Goal: Information Seeking & Learning: Learn about a topic

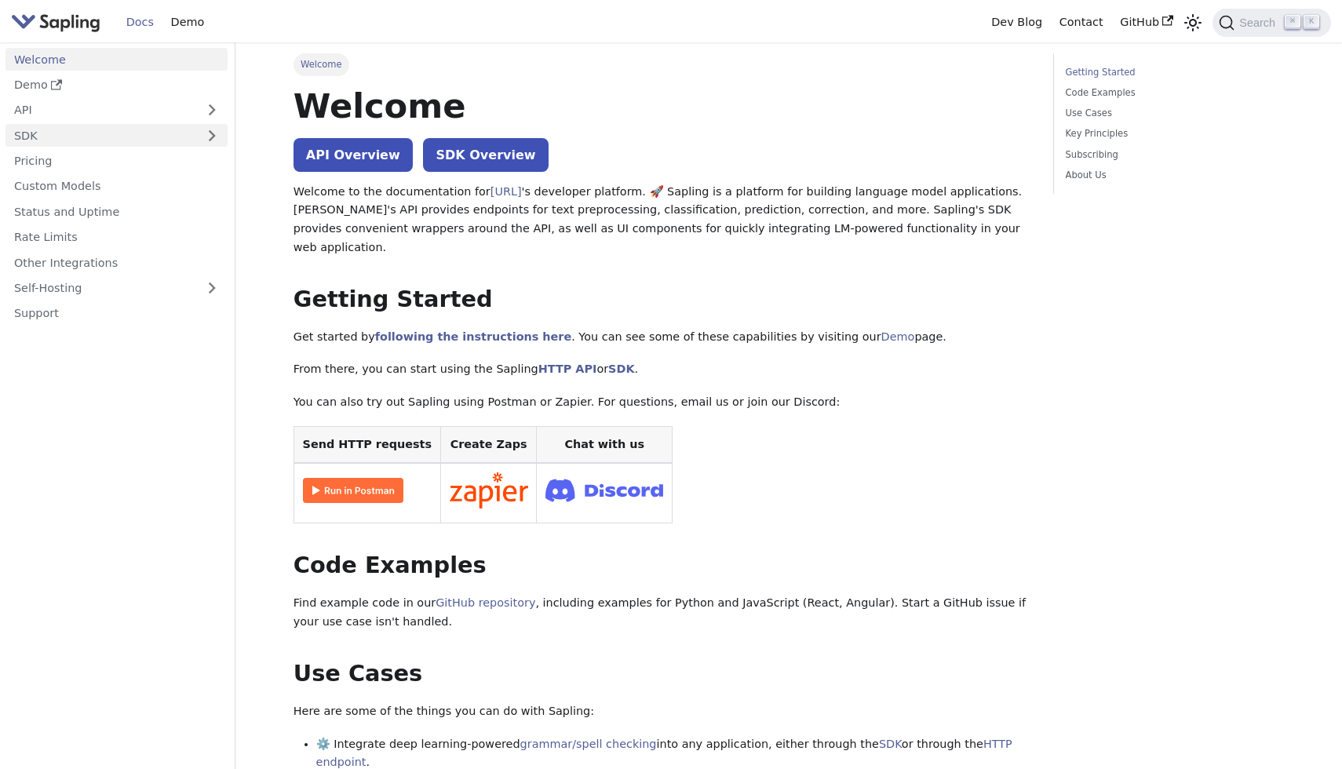
click at [56, 133] on link "SDK" at bounding box center [100, 135] width 191 height 23
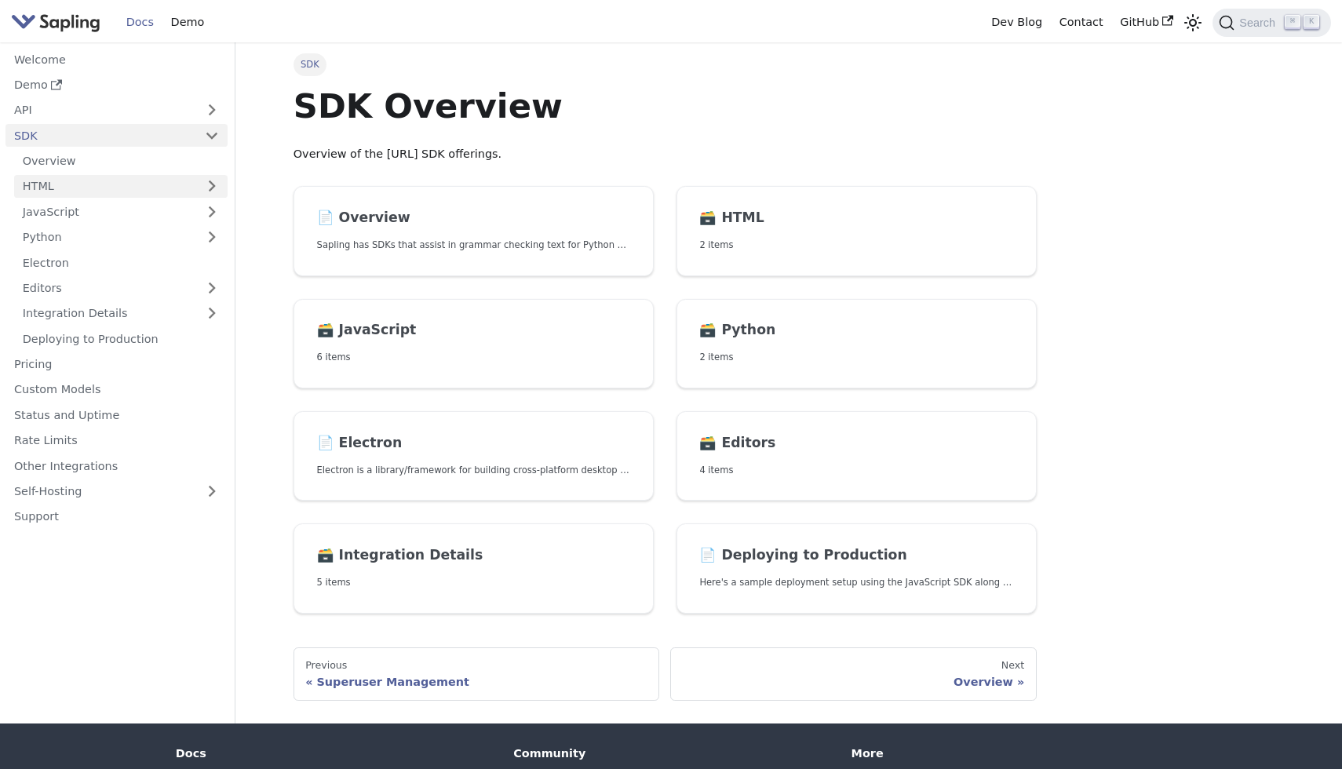
click at [74, 187] on link "HTML" at bounding box center [120, 186] width 213 height 23
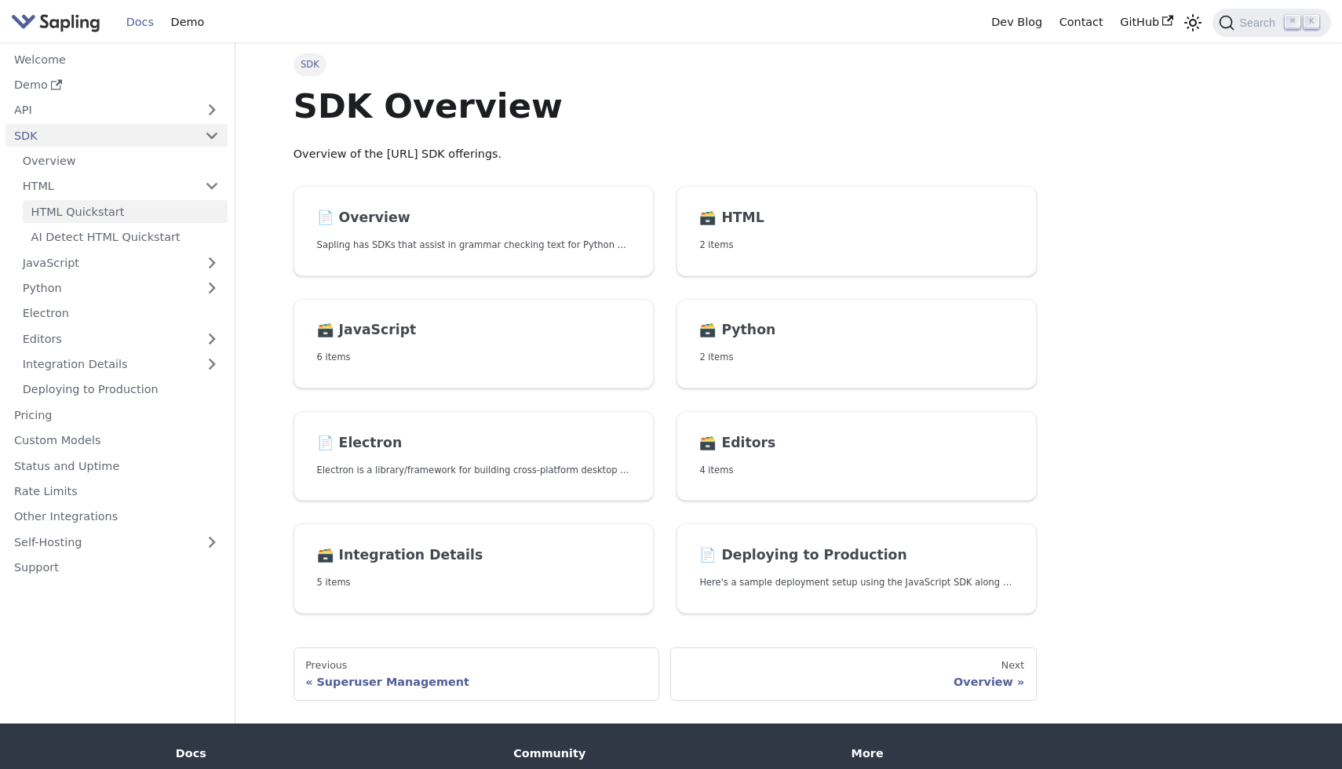
click at [89, 215] on link "HTML Quickstart" at bounding box center [125, 211] width 205 height 23
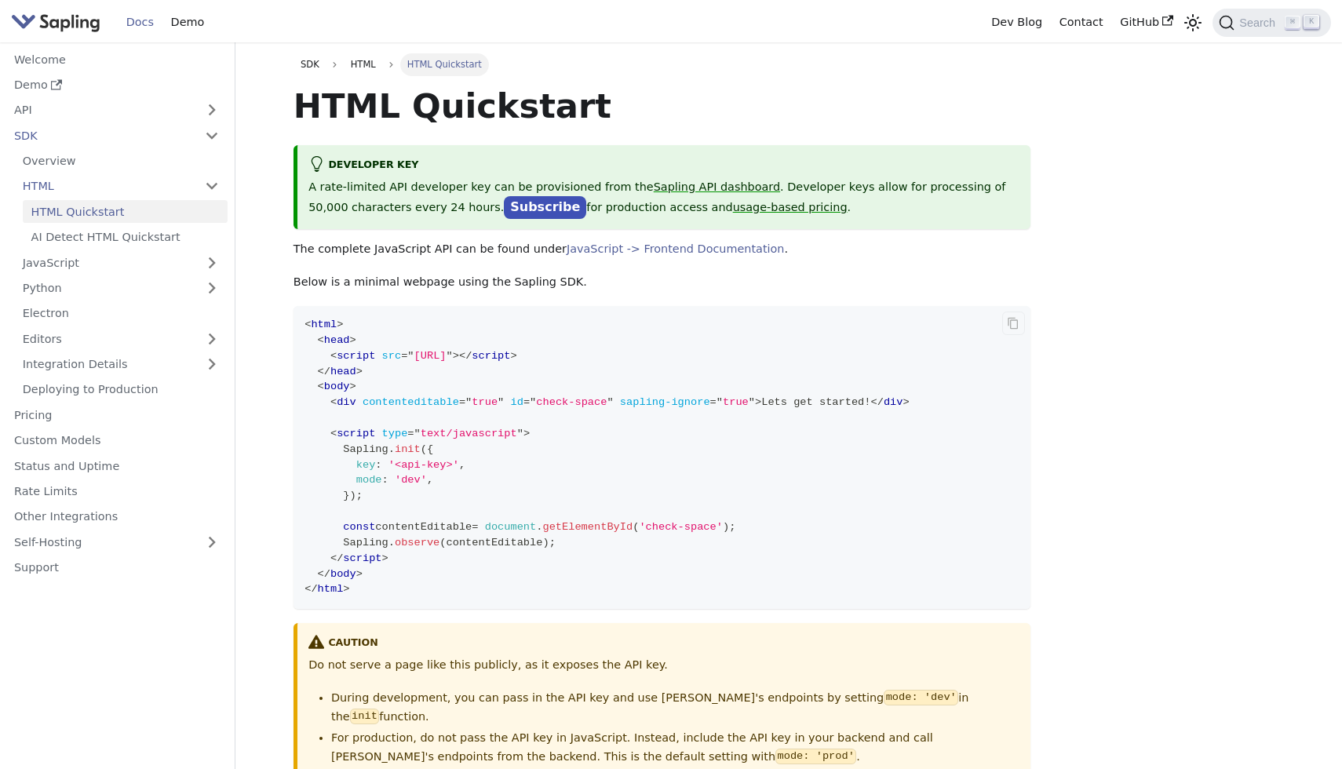
click at [677, 483] on code "< html > < head > < script src = " https://sapling.ai/static/js/sapling-sdk-v1.…" at bounding box center [661, 457] width 737 height 303
click at [925, 351] on code "< html > < head > < script src = " https://sapling.ai/static/js/sapling-sdk-v1.…" at bounding box center [661, 457] width 737 height 303
click at [64, 111] on link "API" at bounding box center [100, 110] width 191 height 23
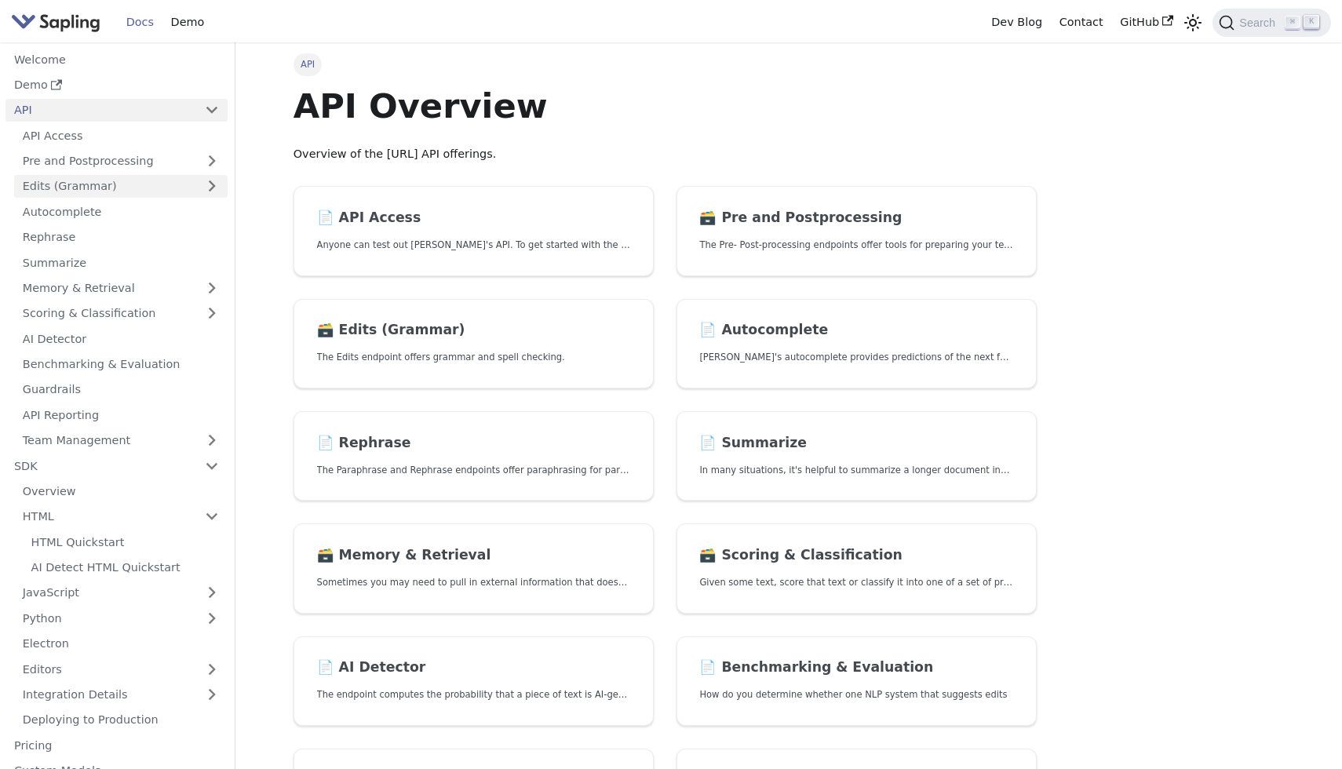
click at [114, 182] on link "Edits (Grammar)" at bounding box center [120, 186] width 213 height 23
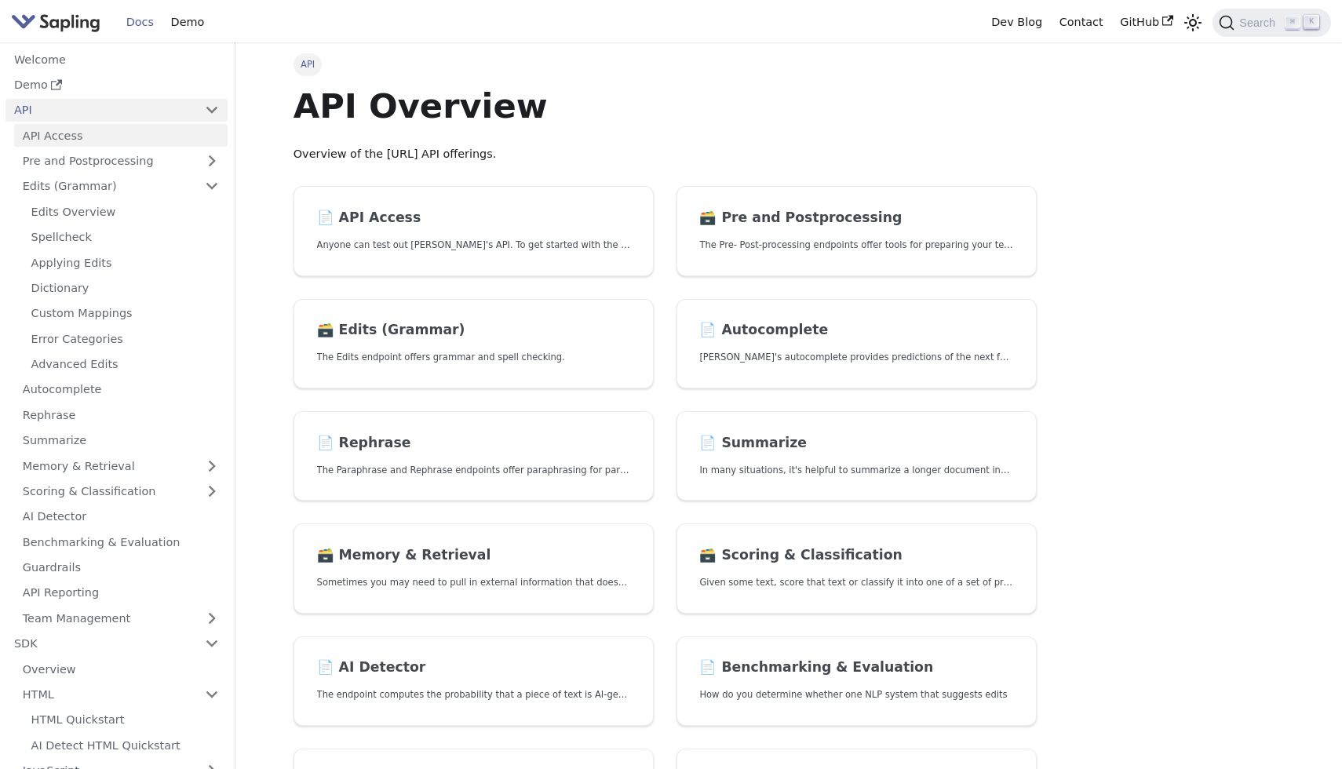
click at [63, 137] on link "API Access" at bounding box center [120, 135] width 213 height 23
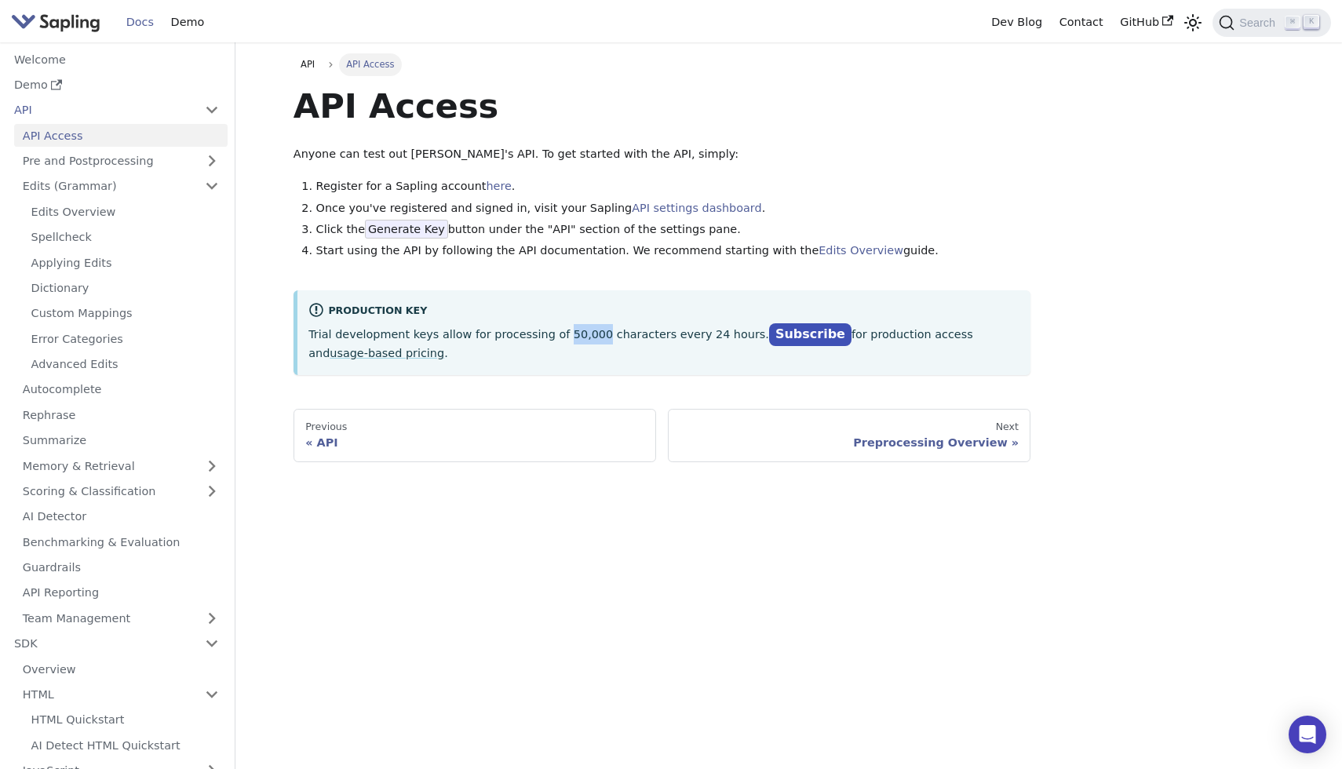
drag, startPoint x: 586, startPoint y: 332, endPoint x: 552, endPoint y: 332, distance: 34.5
click at [552, 332] on p "Trial development keys allow for processing of 50,000 characters every 24 hours…" at bounding box center [663, 343] width 711 height 39
click at [636, 309] on div "Production Key" at bounding box center [663, 311] width 711 height 19
click at [120, 209] on link "Edits Overview" at bounding box center [125, 211] width 205 height 23
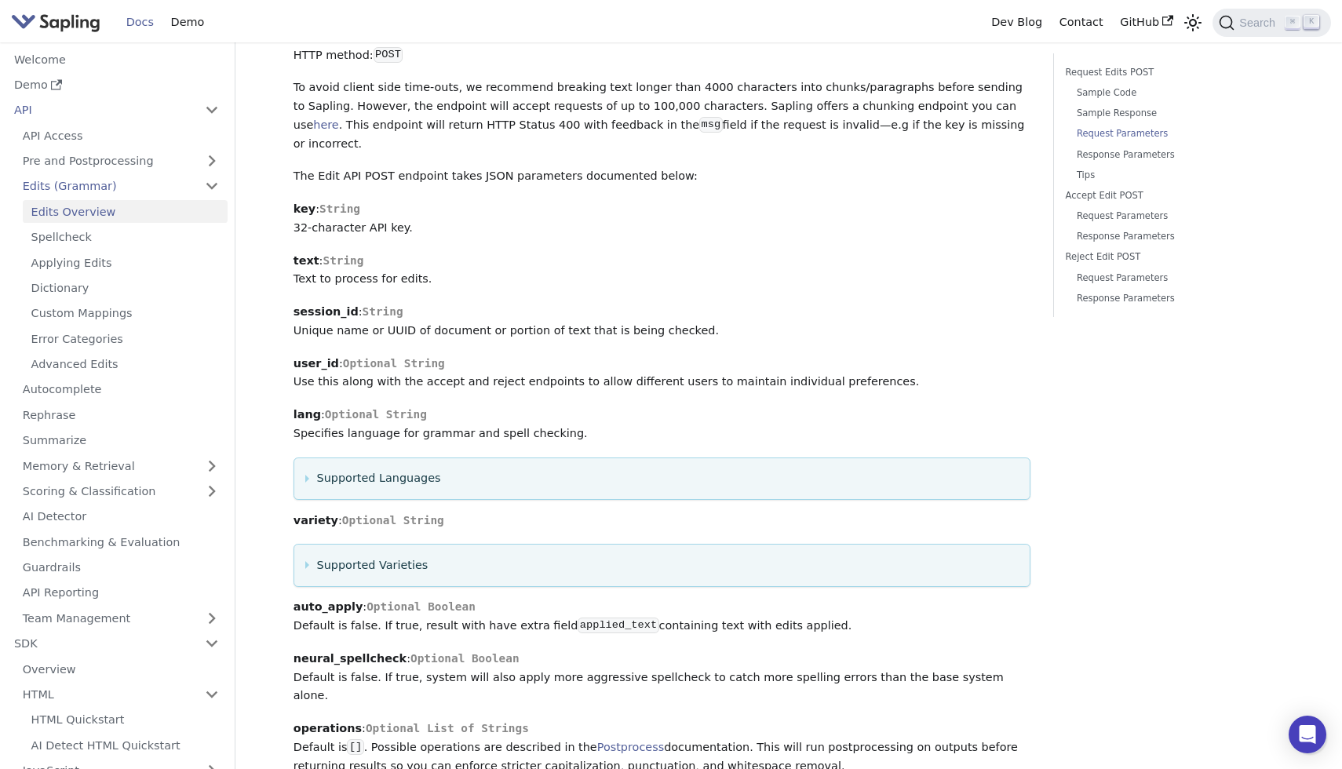
scroll to position [1281, 0]
click at [365, 470] on summary "Supported Languages" at bounding box center [661, 479] width 713 height 19
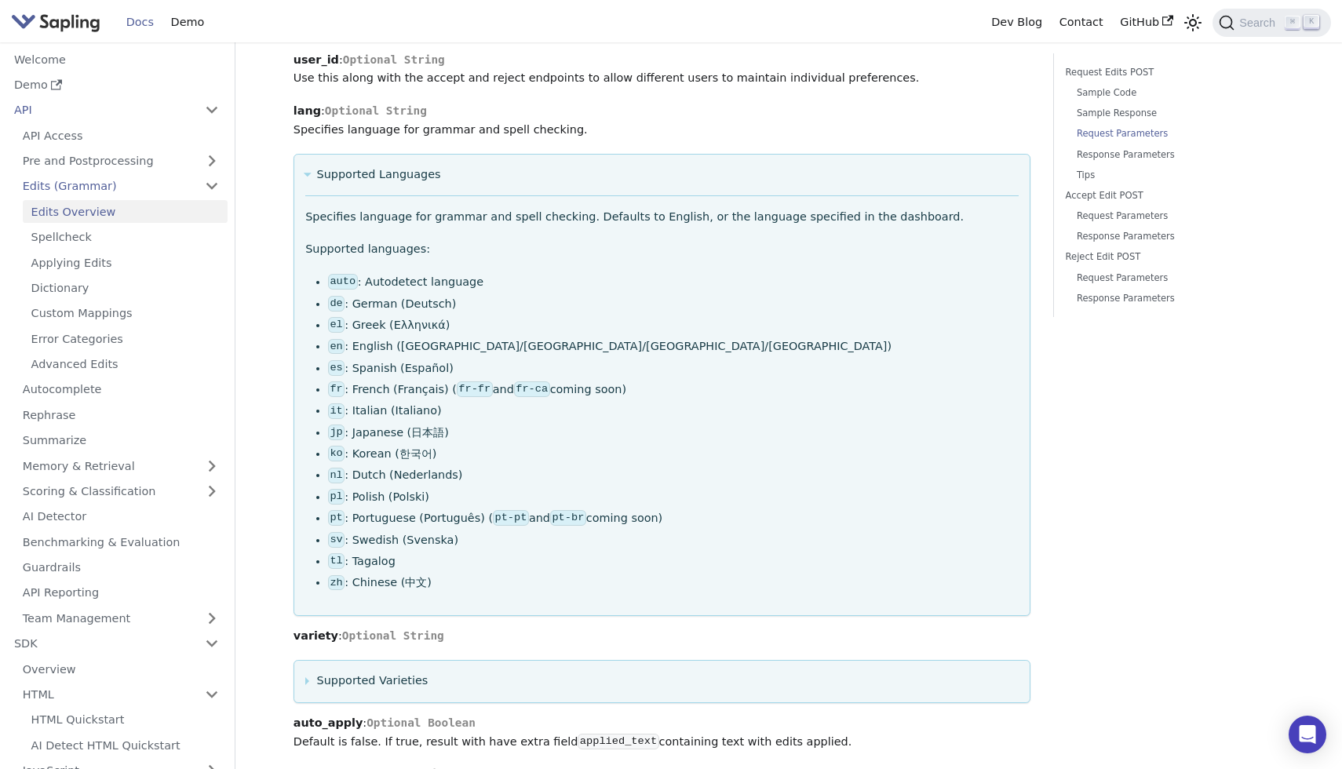
scroll to position [1585, 0]
click at [322, 279] on ul "auto : Autodetect language de : German (Deutsch) el : Greek (Ελληνικά) en : Eng…" at bounding box center [661, 433] width 713 height 319
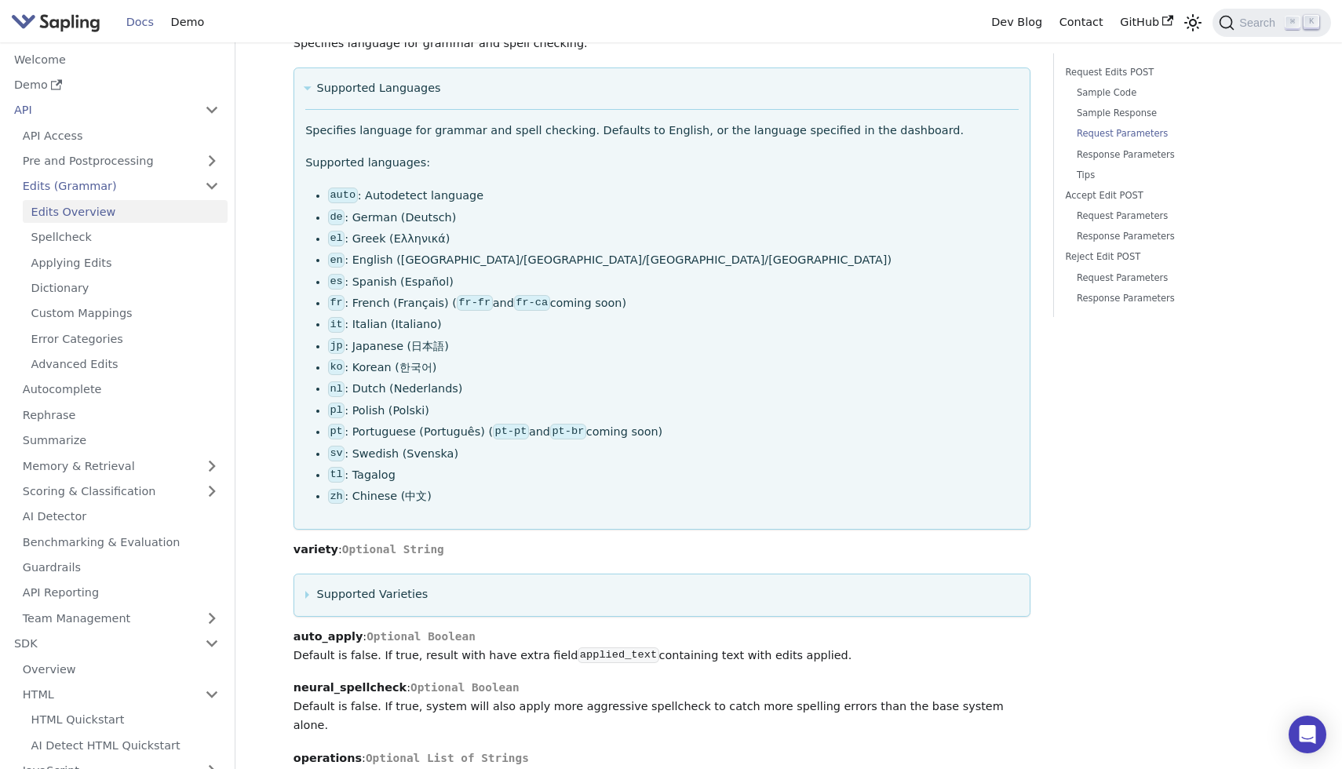
scroll to position [1699, 0]
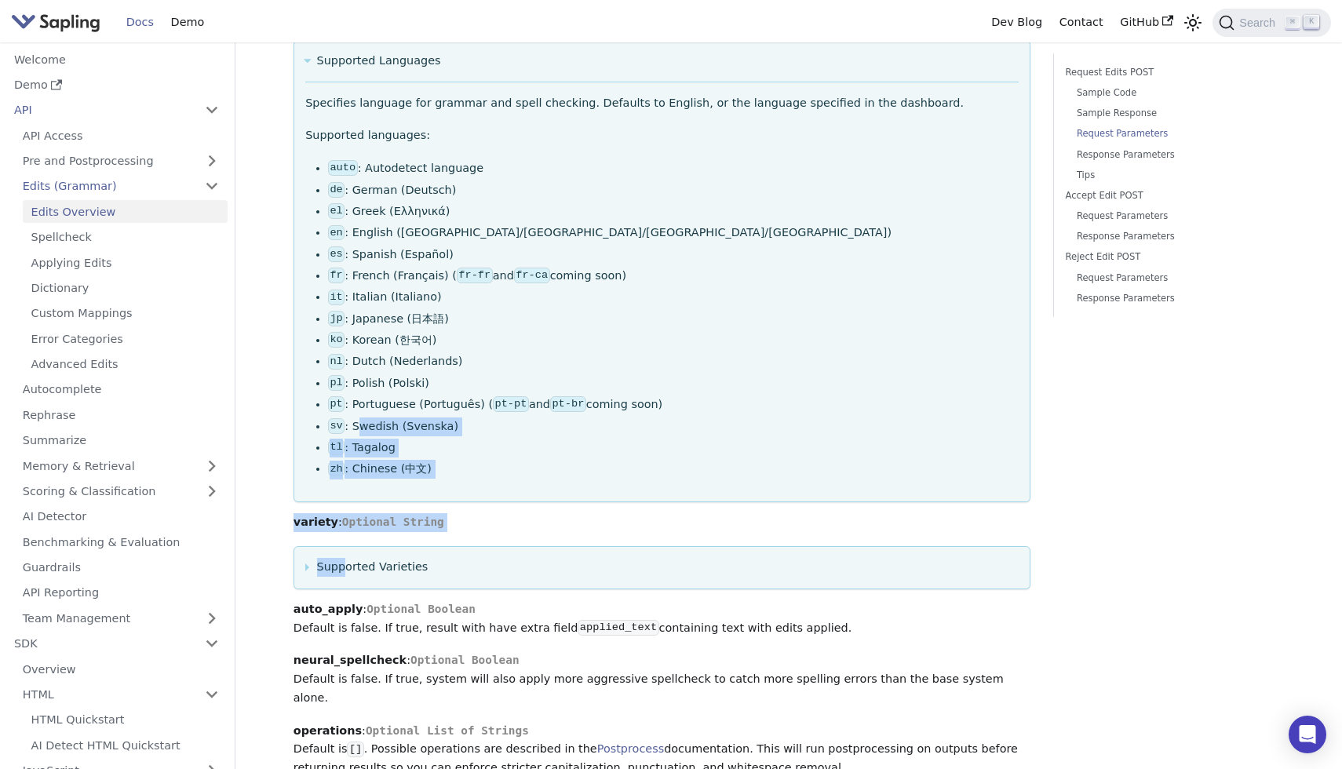
drag, startPoint x: 344, startPoint y: 566, endPoint x: 360, endPoint y: 411, distance: 155.4
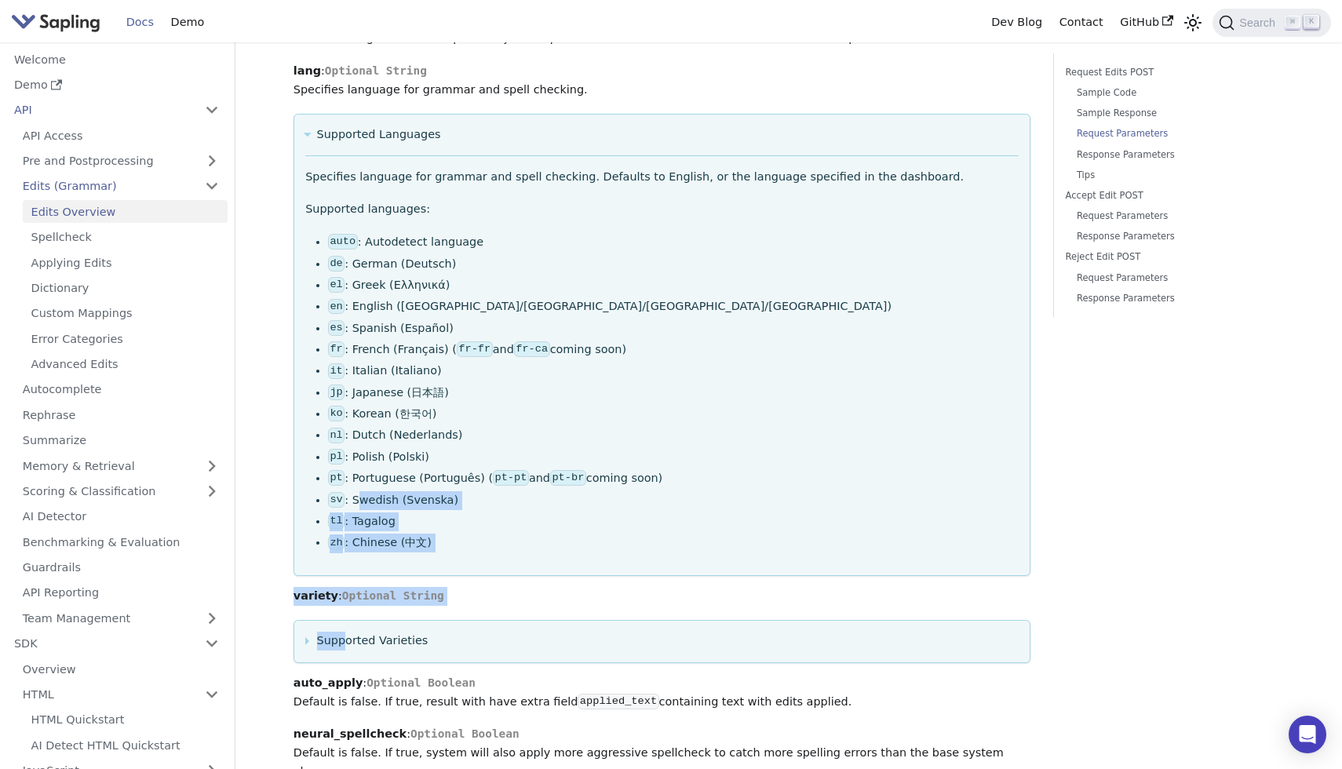
scroll to position [1626, 0]
click at [46, 233] on link "Spellcheck" at bounding box center [125, 237] width 205 height 23
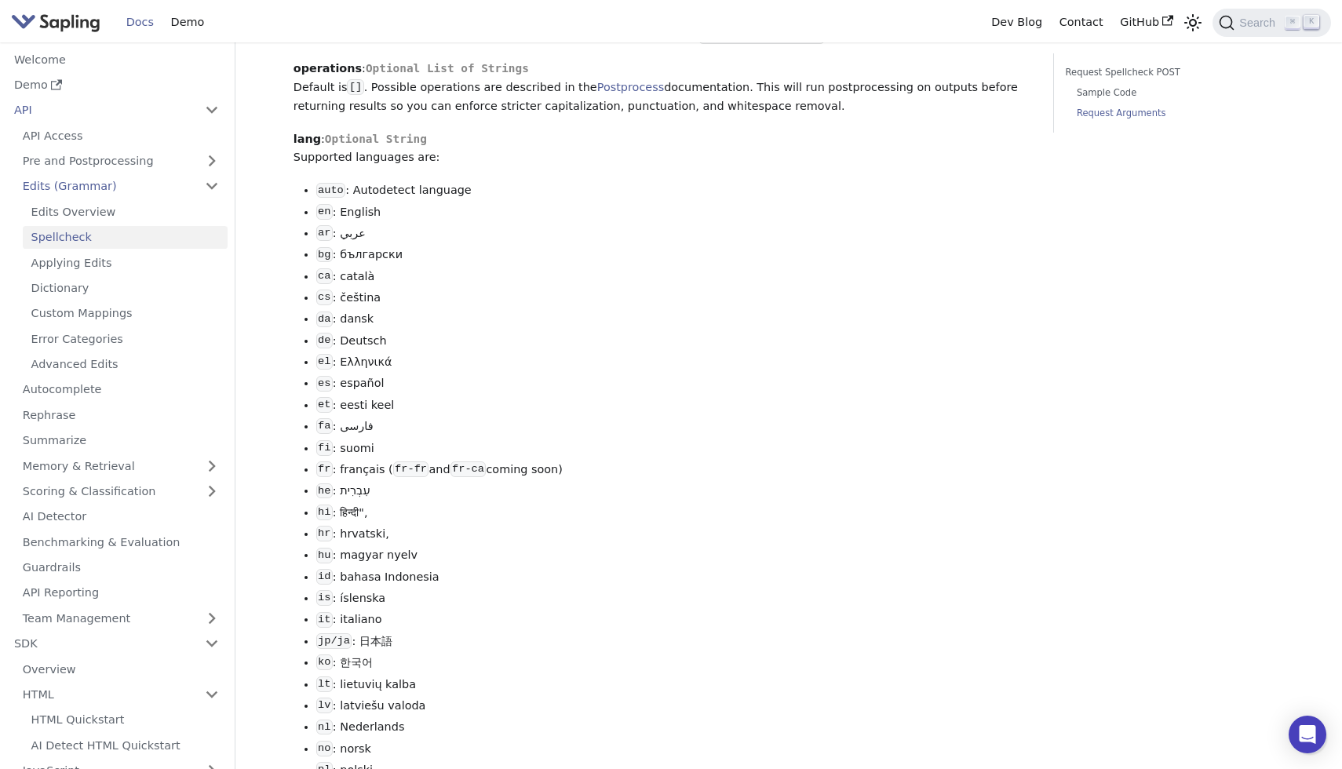
scroll to position [1452, 0]
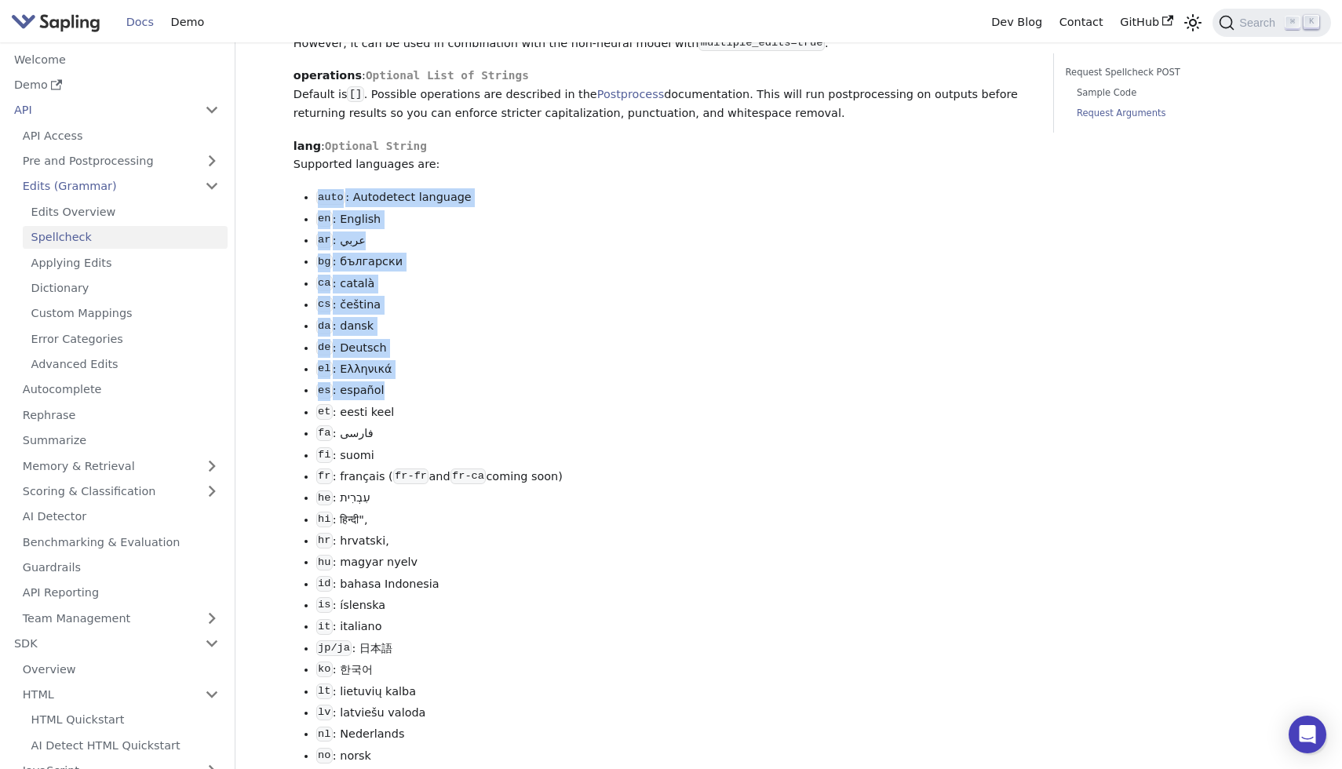
drag, startPoint x: 304, startPoint y: 208, endPoint x: 464, endPoint y: 466, distance: 303.7
click at [464, 443] on li "fa : فارسی" at bounding box center [673, 433] width 715 height 19
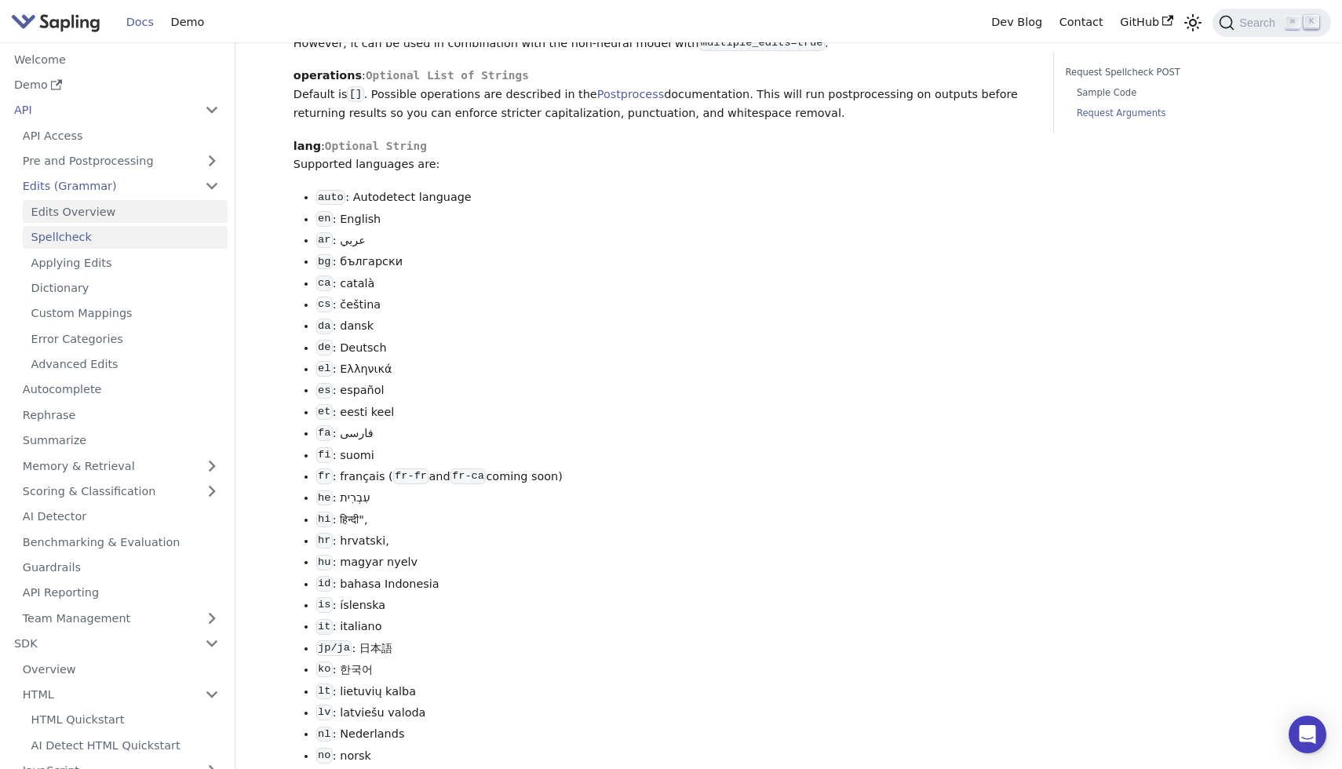
click at [106, 214] on link "Edits Overview" at bounding box center [125, 211] width 205 height 23
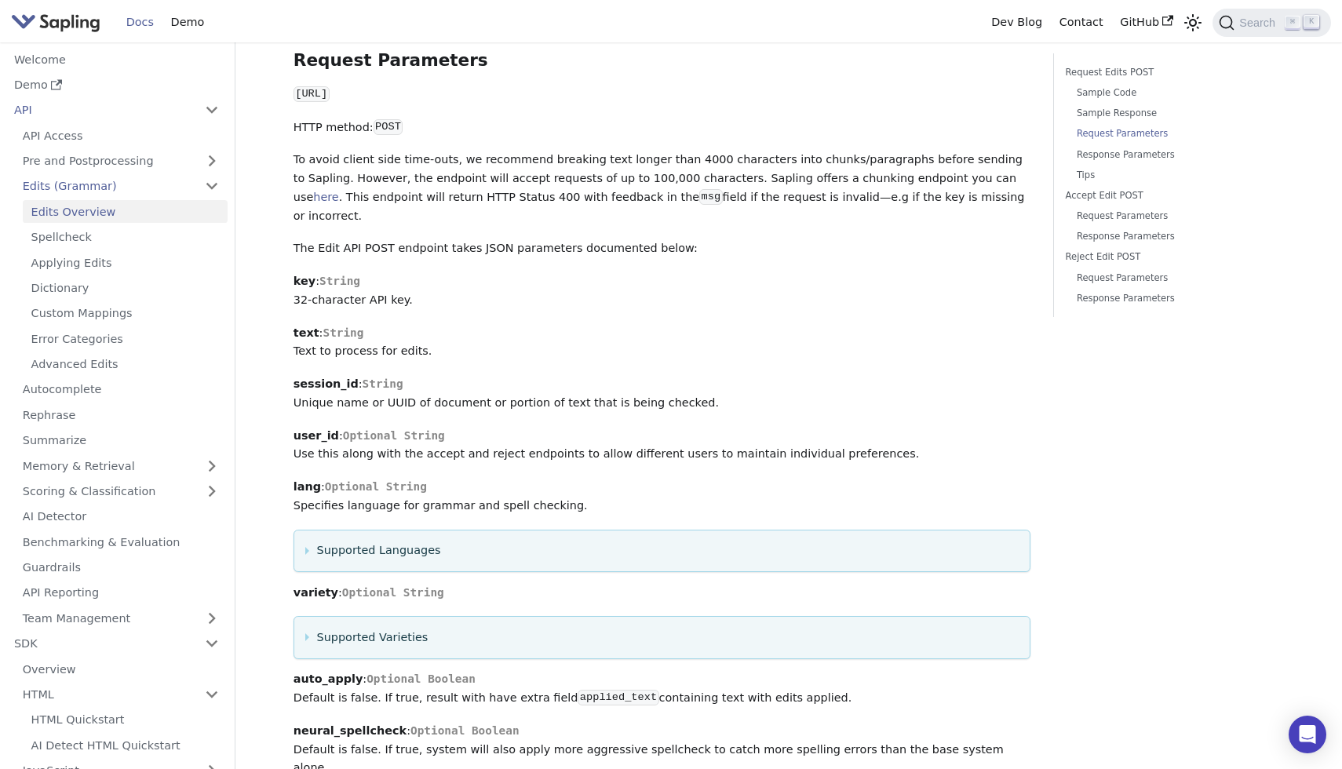
scroll to position [1241, 0]
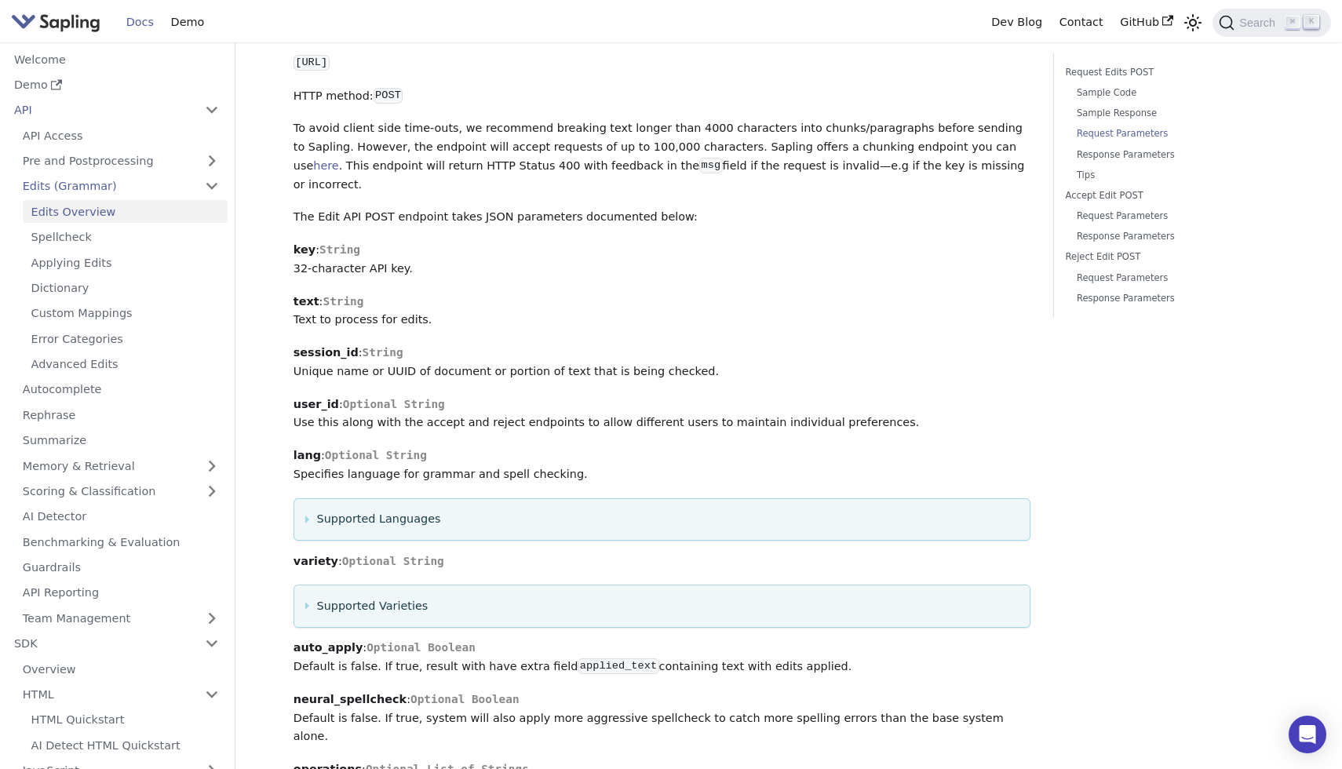
click at [308, 449] on strong "lang" at bounding box center [306, 455] width 27 height 13
click at [79, 235] on link "Spellcheck" at bounding box center [125, 237] width 205 height 23
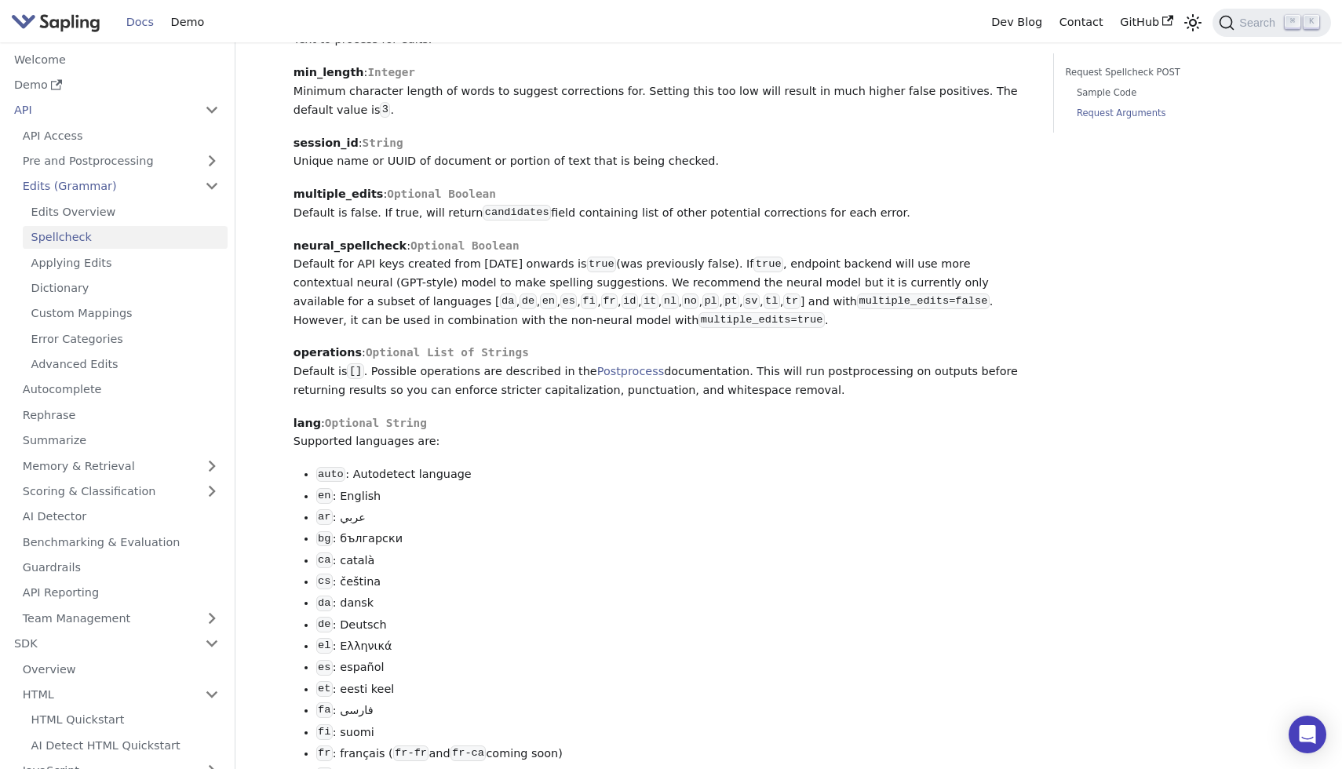
scroll to position [1190, 0]
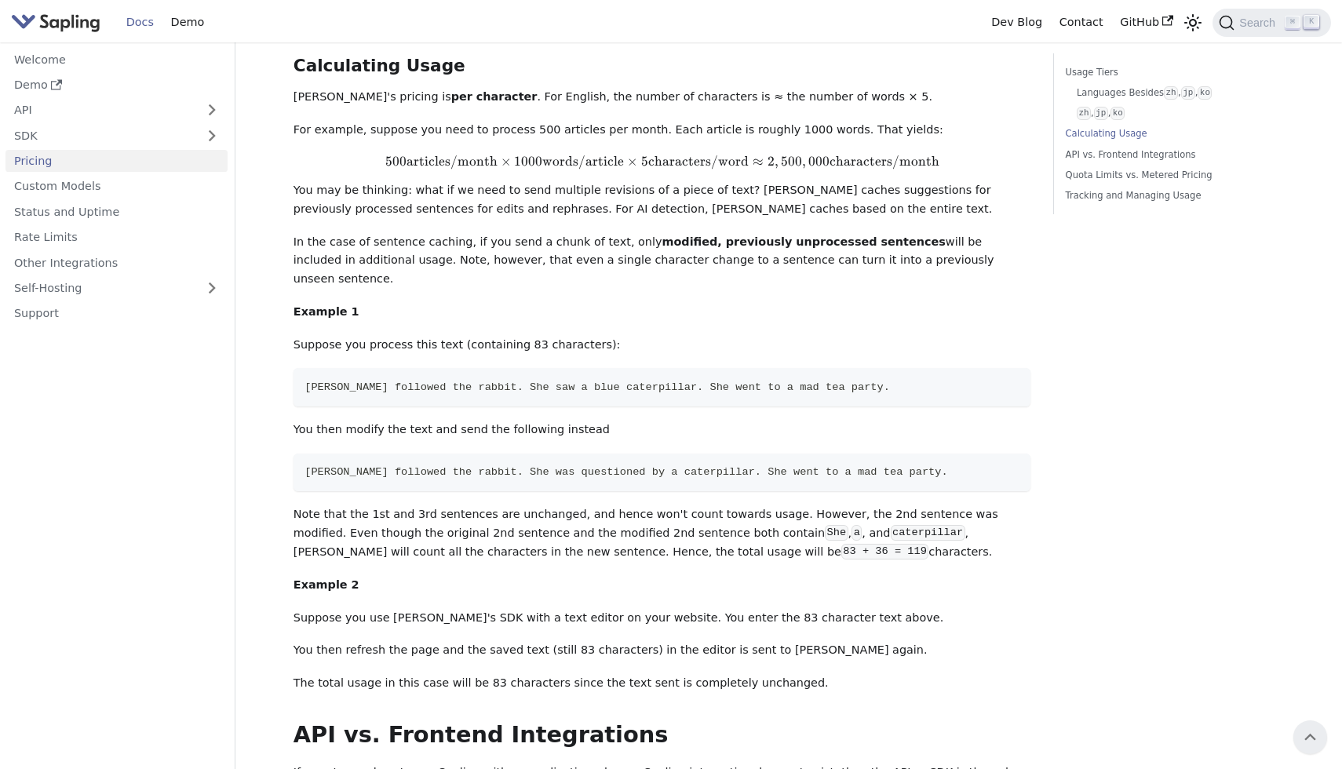
scroll to position [981, 0]
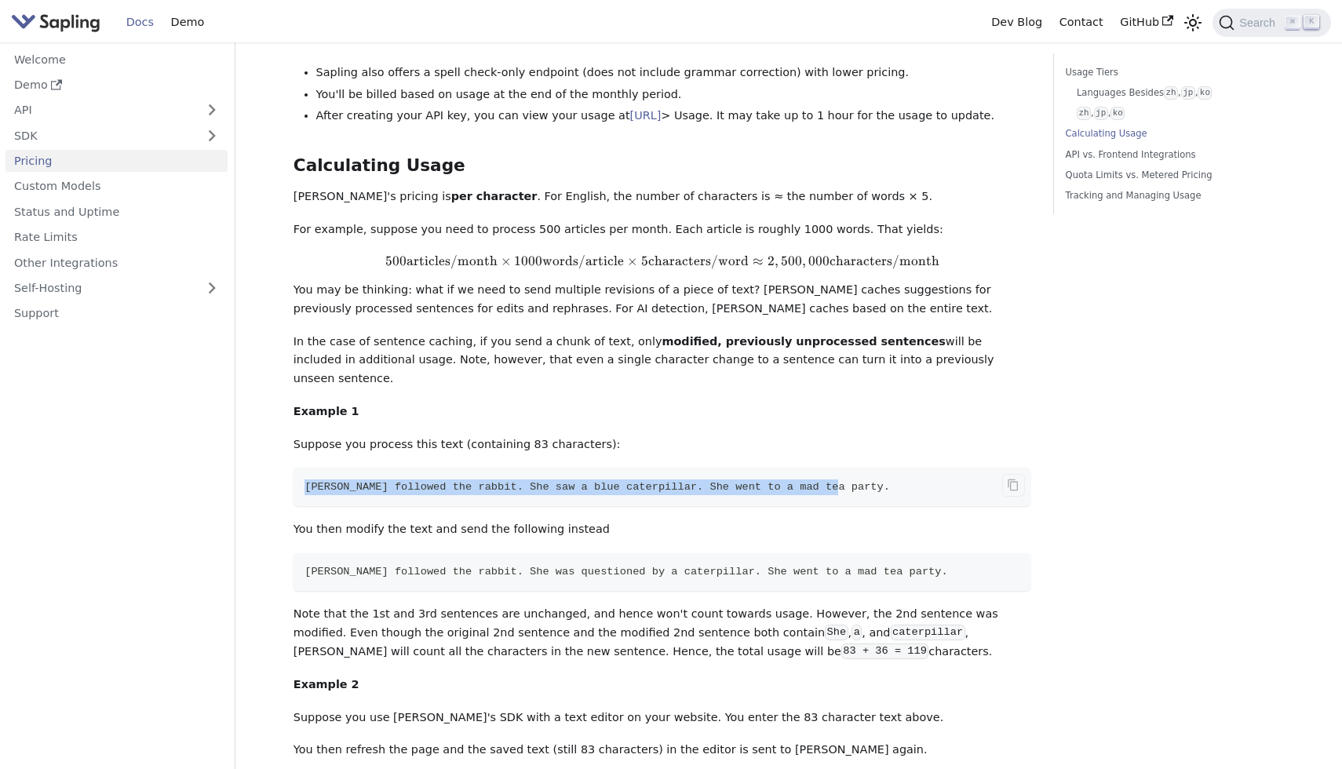
drag, startPoint x: 275, startPoint y: 448, endPoint x: 900, endPoint y: 449, distance: 624.5
click at [900, 449] on div "Pricing On this page API Pricing Subscribe to the API here (using the email for…" at bounding box center [789, 398] width 1036 height 2675
drag, startPoint x: 299, startPoint y: 538, endPoint x: 926, endPoint y: 525, distance: 627.0
click at [926, 553] on code "Alice followed the rabbit. She was questioned by a caterpillar. She went to a m…" at bounding box center [661, 572] width 737 height 38
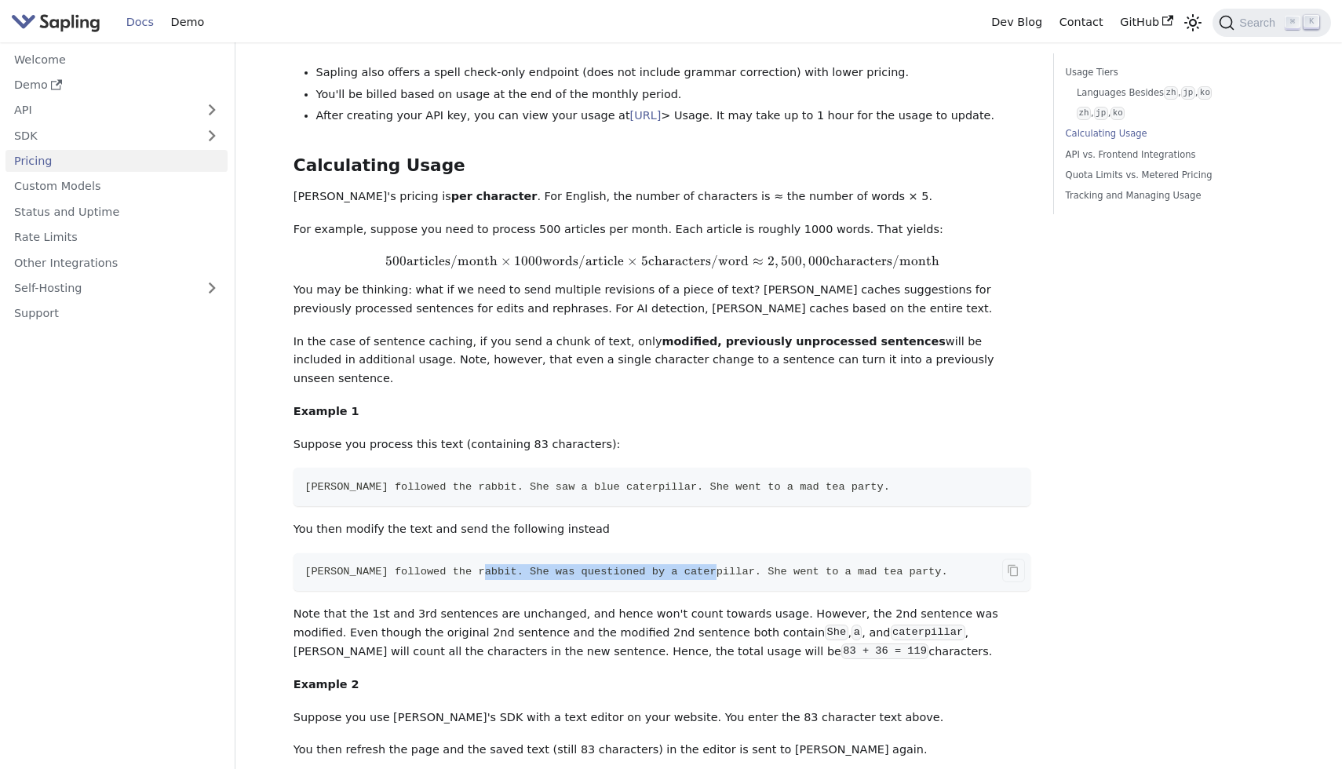
drag, startPoint x: 715, startPoint y: 541, endPoint x: 483, endPoint y: 532, distance: 232.4
click at [483, 566] on span "Alice followed the rabbit. She was questioned by a caterpillar. She went to a m…" at bounding box center [625, 572] width 643 height 12
click at [479, 566] on span "Alice followed the rabbit. She was questioned by a caterpillar. She went to a m…" at bounding box center [625, 572] width 643 height 12
drag, startPoint x: 479, startPoint y: 532, endPoint x: 709, endPoint y: 539, distance: 230.0
click at [709, 566] on span "Alice followed the rabbit. She was questioned by a caterpillar. She went to a m…" at bounding box center [625, 572] width 643 height 12
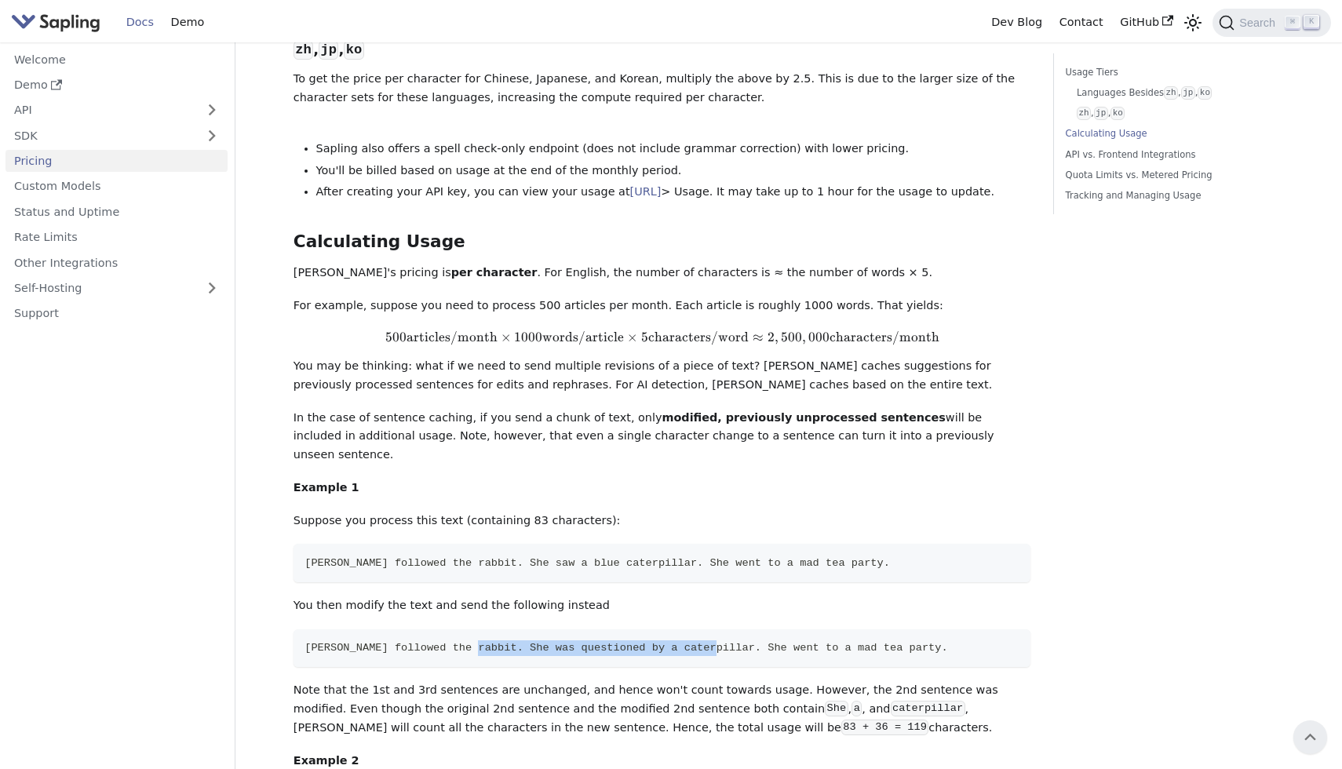
scroll to position [898, 0]
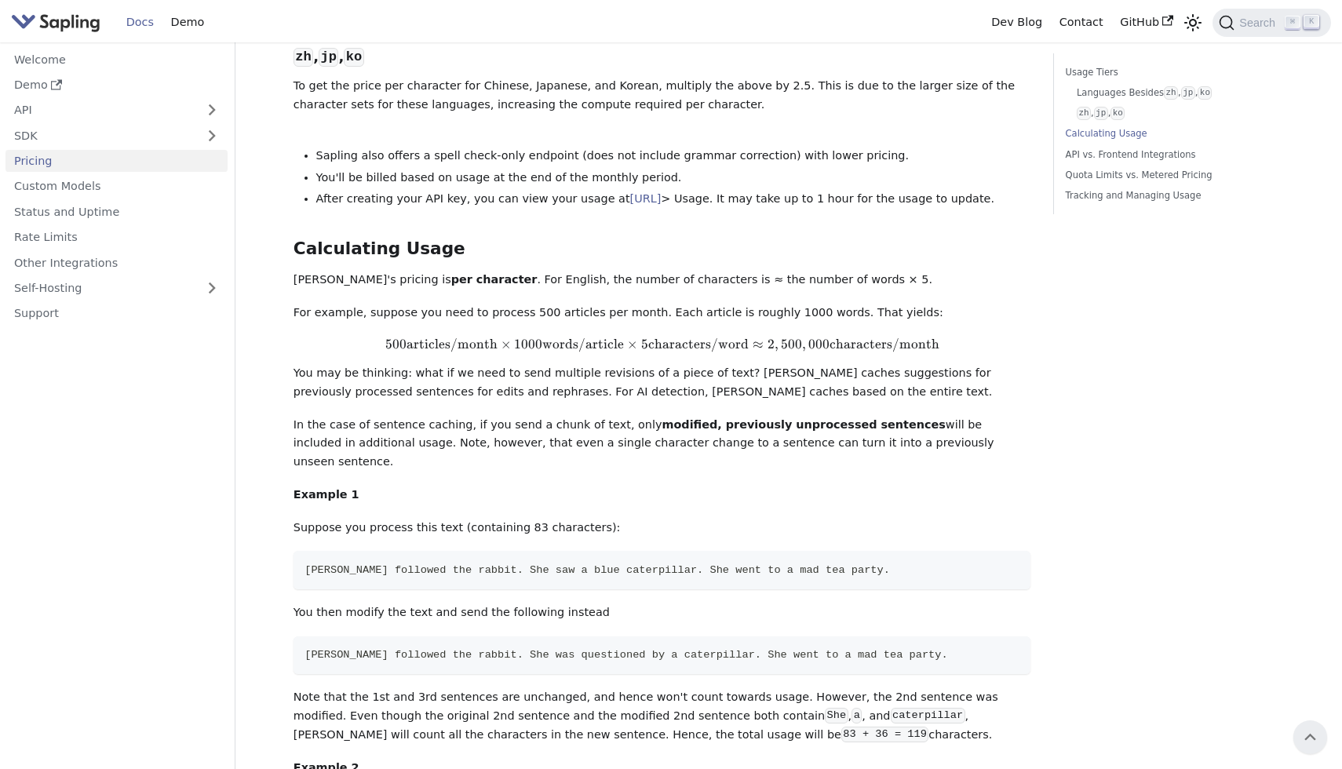
click at [708, 336] on span "characters/word" at bounding box center [698, 344] width 100 height 16
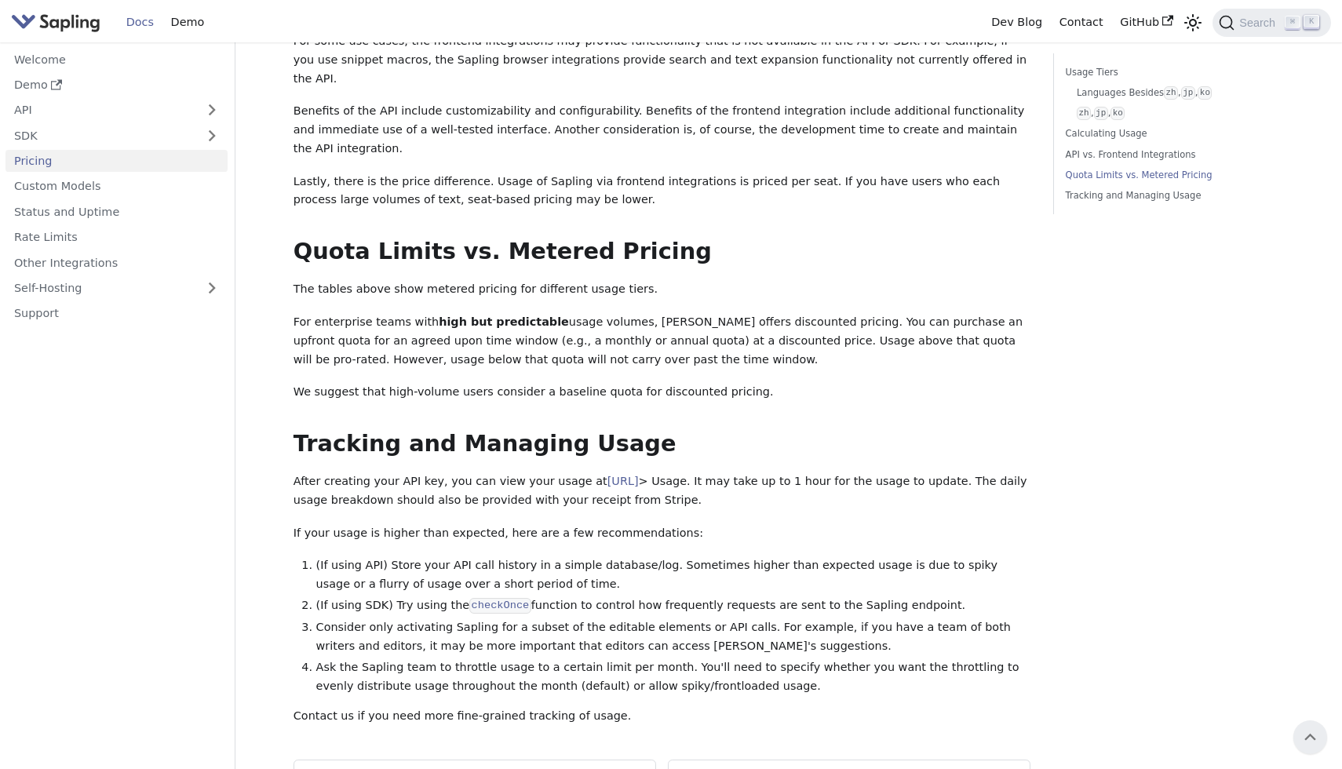
scroll to position [1880, 0]
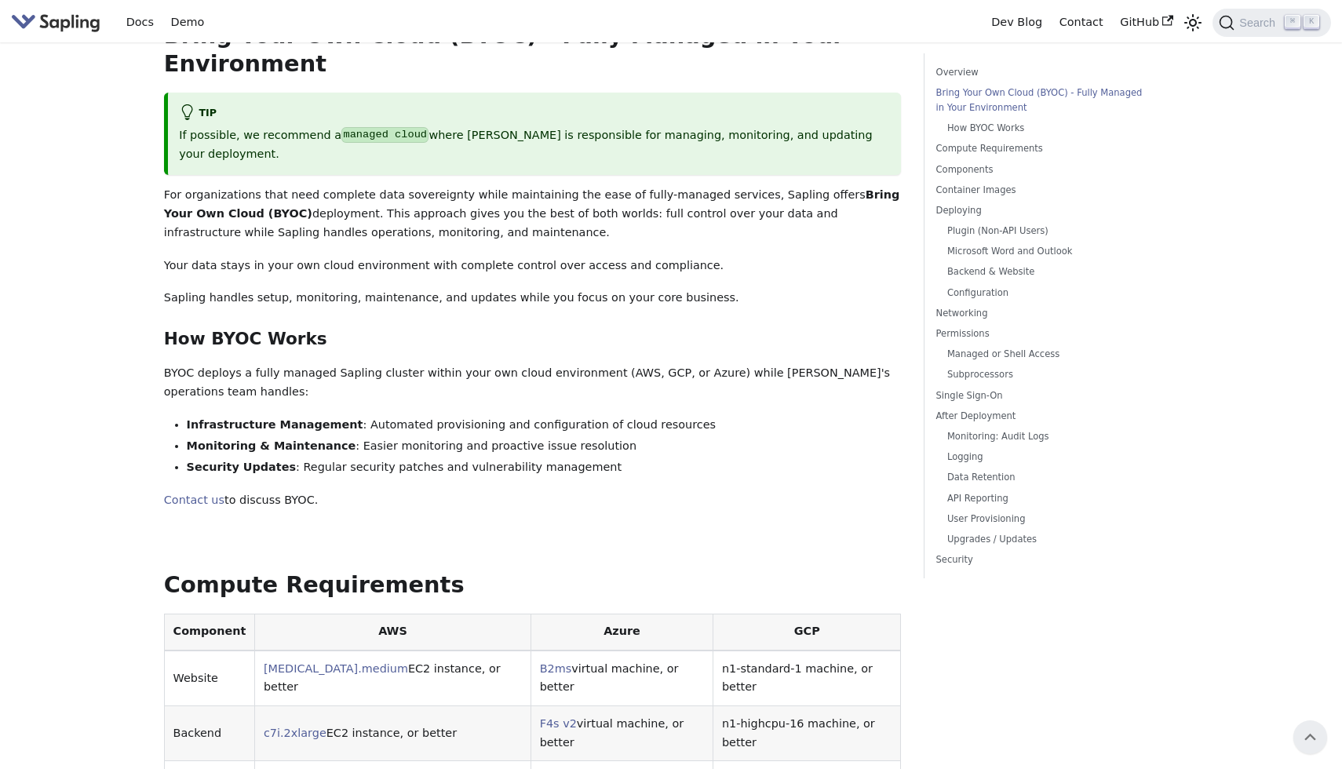
scroll to position [373, 0]
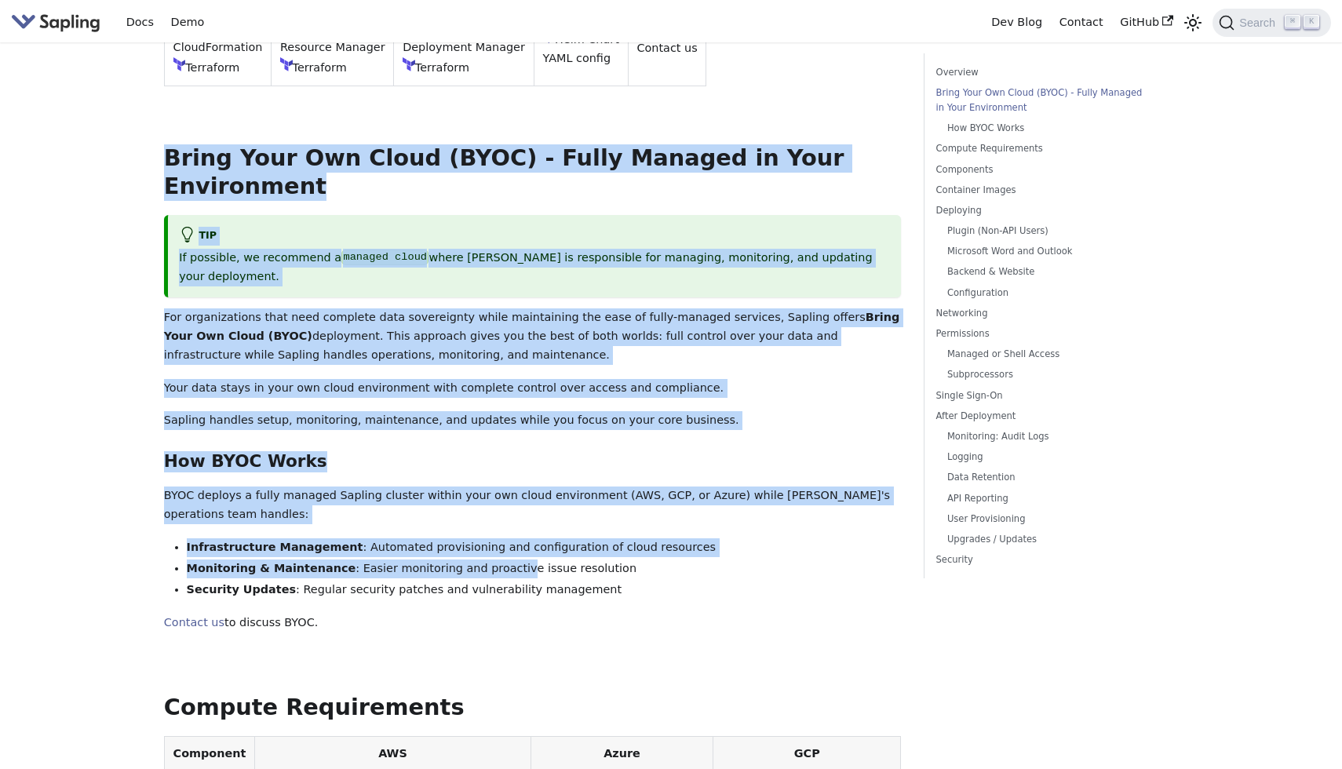
drag, startPoint x: 123, startPoint y: 140, endPoint x: 533, endPoint y: 555, distance: 583.1
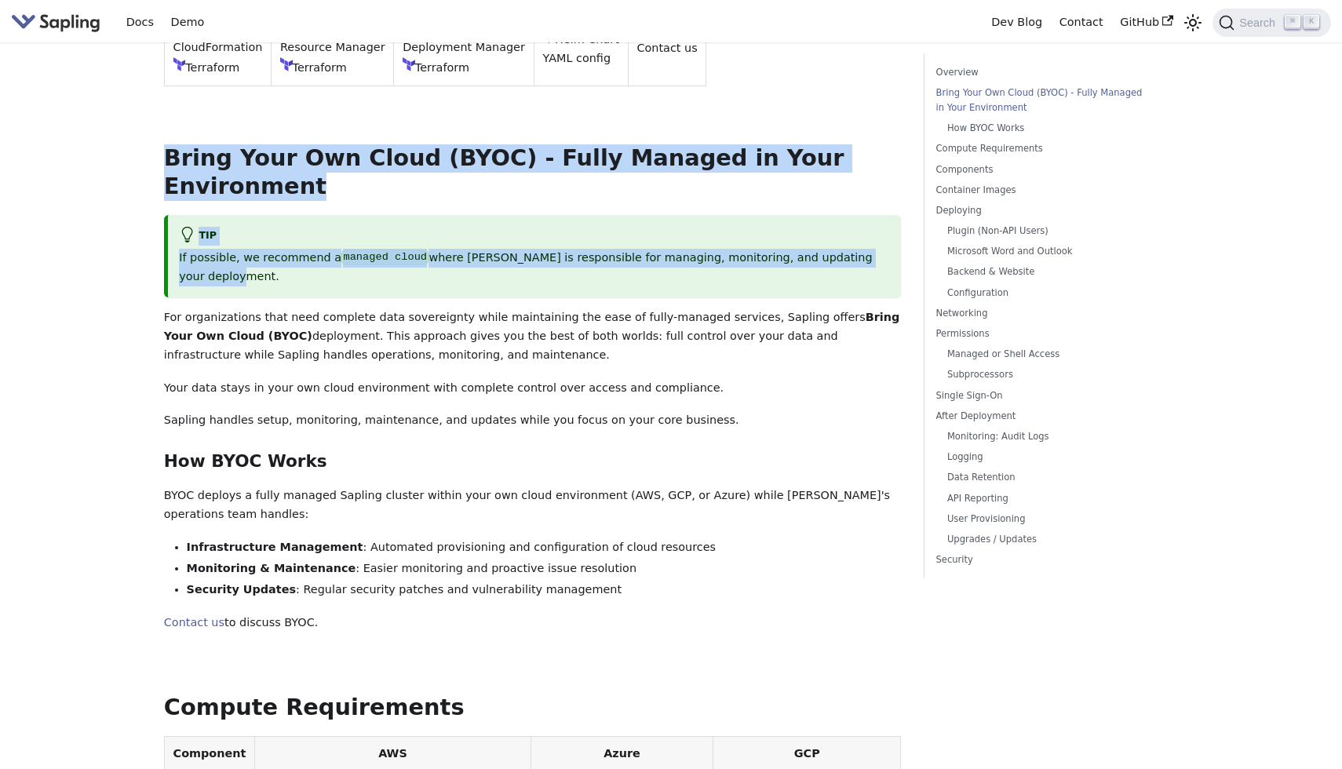
drag, startPoint x: 166, startPoint y: 148, endPoint x: 720, endPoint y: 512, distance: 663.0
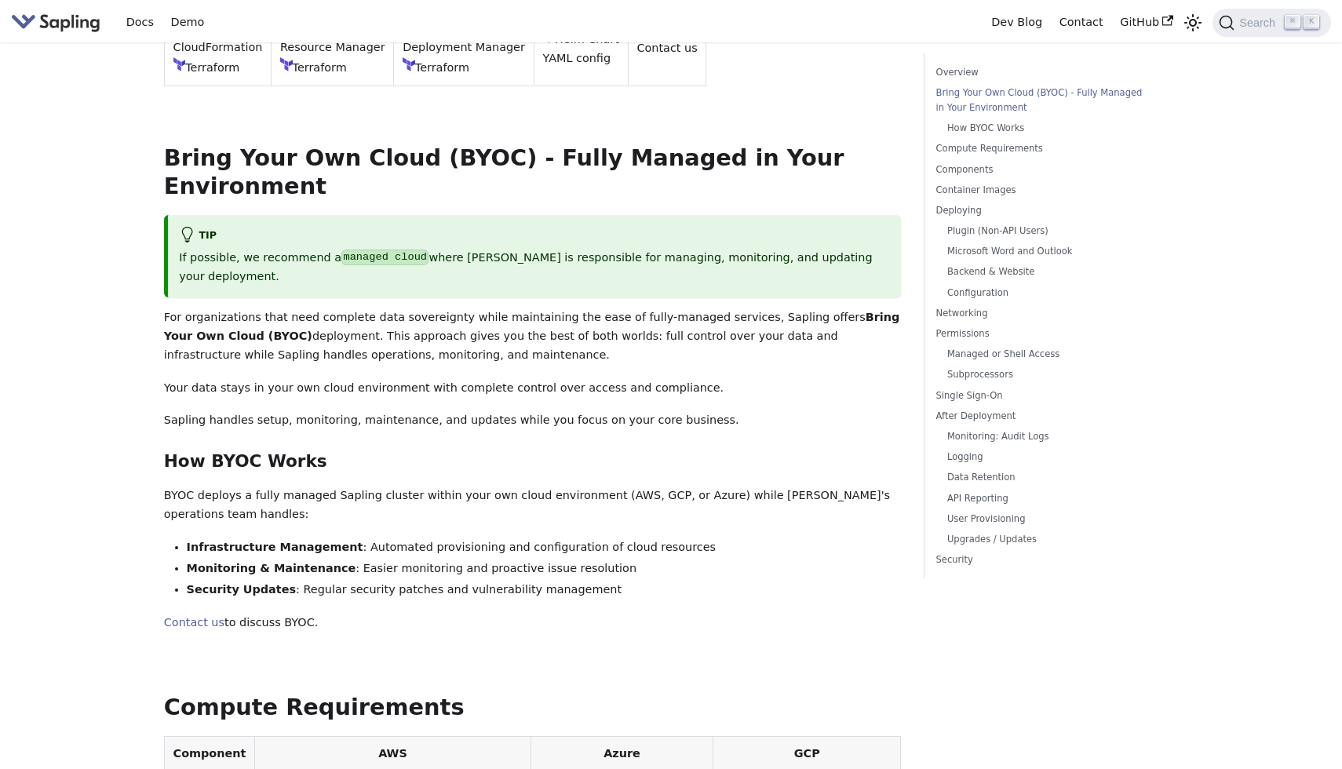
click at [720, 559] on li "Monitoring & Maintenance : Easier monitoring and proactive issue resolution" at bounding box center [544, 568] width 715 height 19
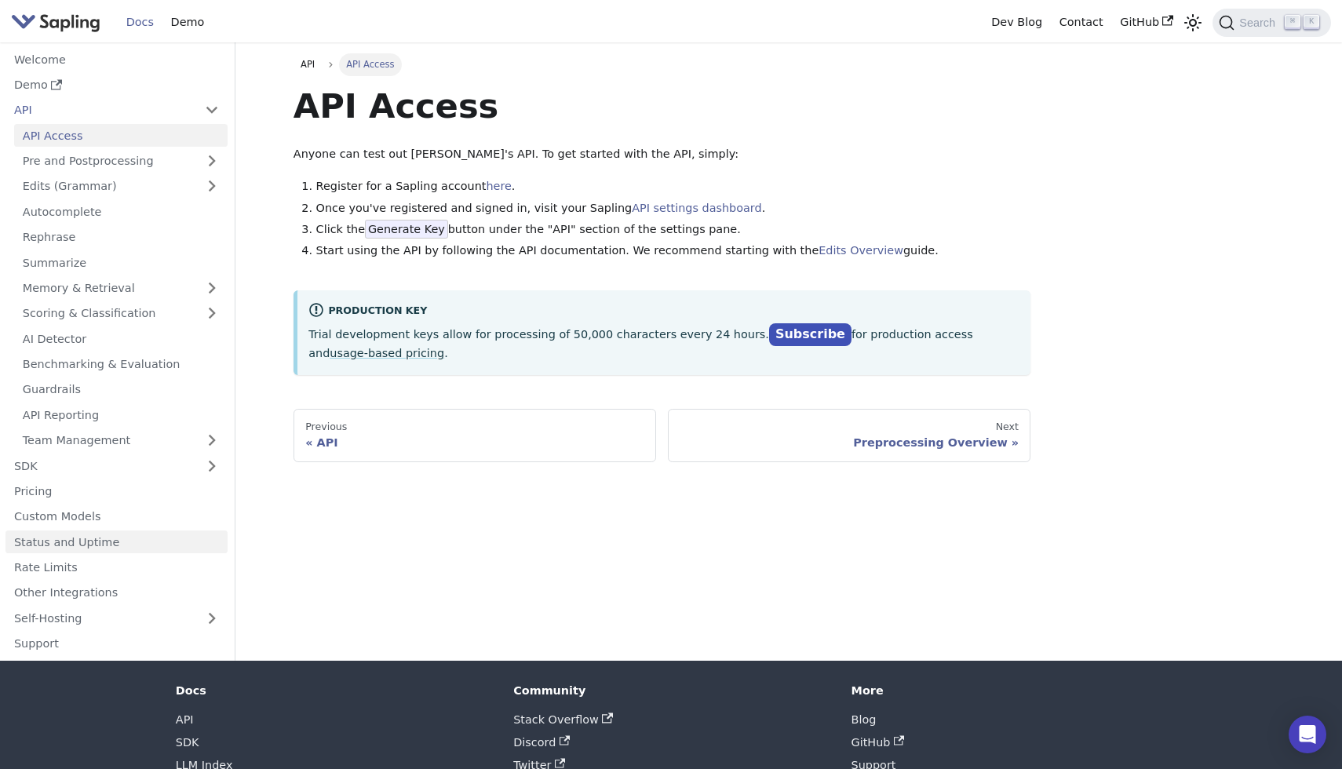
click at [93, 547] on link "Status and Uptime" at bounding box center [116, 541] width 222 height 23
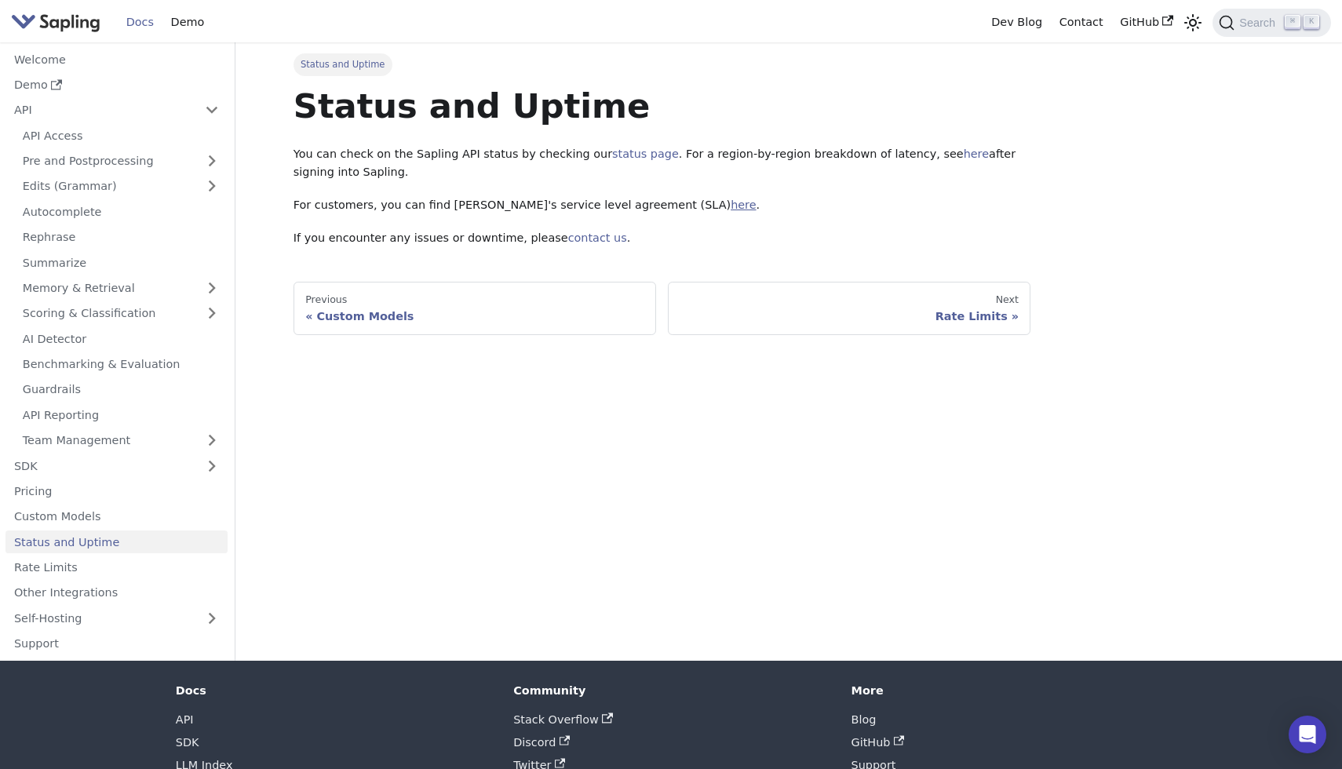
click at [730, 206] on link "here" at bounding box center [742, 204] width 25 height 13
